Goal: Information Seeking & Learning: Compare options

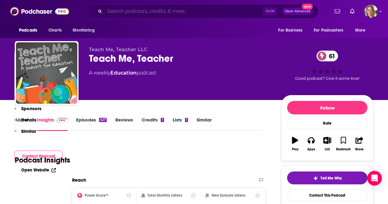
click at [169, 12] on input "Search podcasts, credits, & more..." at bounding box center [184, 11] width 158 height 10
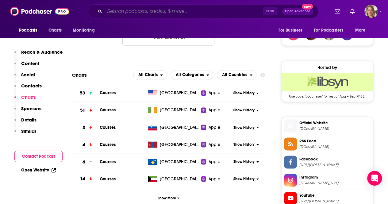
scroll to position [460, 0]
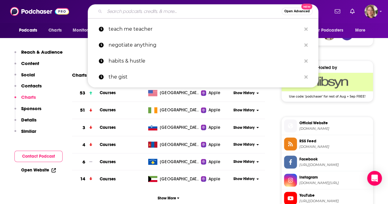
paste input "[PERSON_NAME] Power Project Podcast"
type input "[PERSON_NAME] Power Project Podcast"
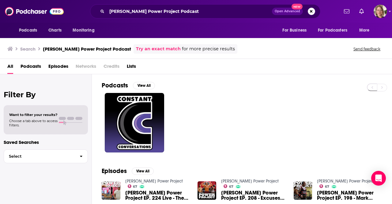
click at [155, 179] on link "[PERSON_NAME] Power Project" at bounding box center [154, 180] width 58 height 5
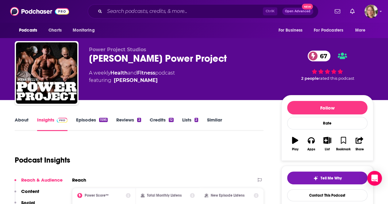
click at [17, 121] on link "About" at bounding box center [22, 124] width 14 height 14
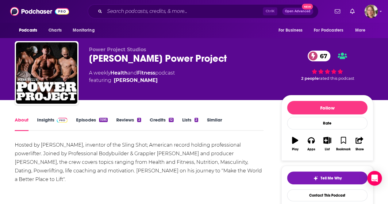
click at [42, 119] on link "Insights" at bounding box center [52, 124] width 30 height 14
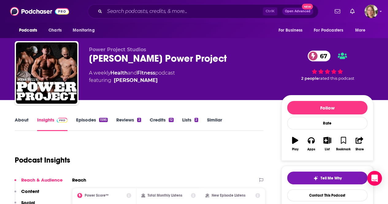
click at [26, 121] on link "About" at bounding box center [22, 124] width 14 height 14
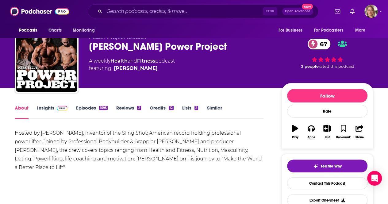
scroll to position [31, 0]
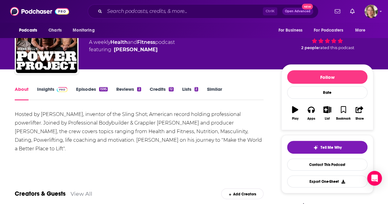
click at [50, 93] on link "Insights" at bounding box center [52, 93] width 30 height 14
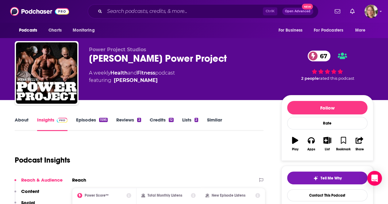
scroll to position [61, 0]
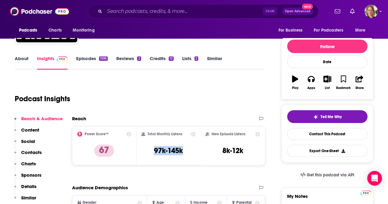
drag, startPoint x: 186, startPoint y: 151, endPoint x: 153, endPoint y: 150, distance: 33.4
click at [153, 150] on div "Total Monthly Listens 97k-145k" at bounding box center [168, 146] width 55 height 28
copy h3 "97k-145k"
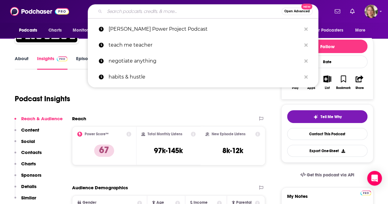
click at [162, 13] on input "Search podcasts, credits, & more..." at bounding box center [193, 11] width 177 height 10
paste input "The Savage Perspective Podcast"
type input "The Savage Perspective Podcast"
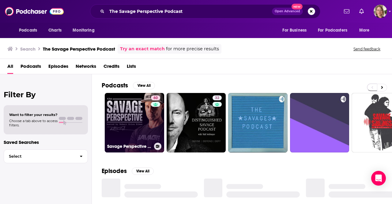
click at [146, 119] on link "60 Savage Perspective Podcast" at bounding box center [134, 122] width 59 height 59
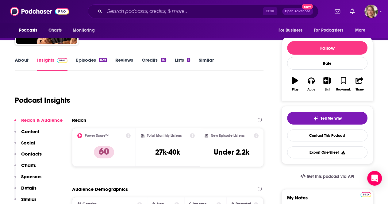
scroll to position [61, 0]
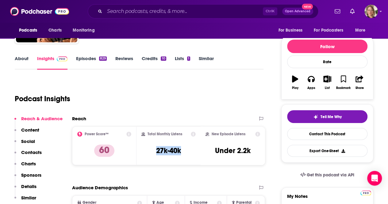
drag, startPoint x: 172, startPoint y: 152, endPoint x: 152, endPoint y: 152, distance: 20.2
click at [152, 152] on div "Total Monthly Listens 27k-40k" at bounding box center [168, 146] width 55 height 28
copy h3 "27k-40k"
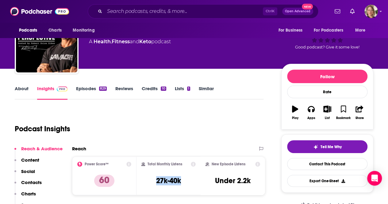
scroll to position [0, 0]
